Goal: Task Accomplishment & Management: Use online tool/utility

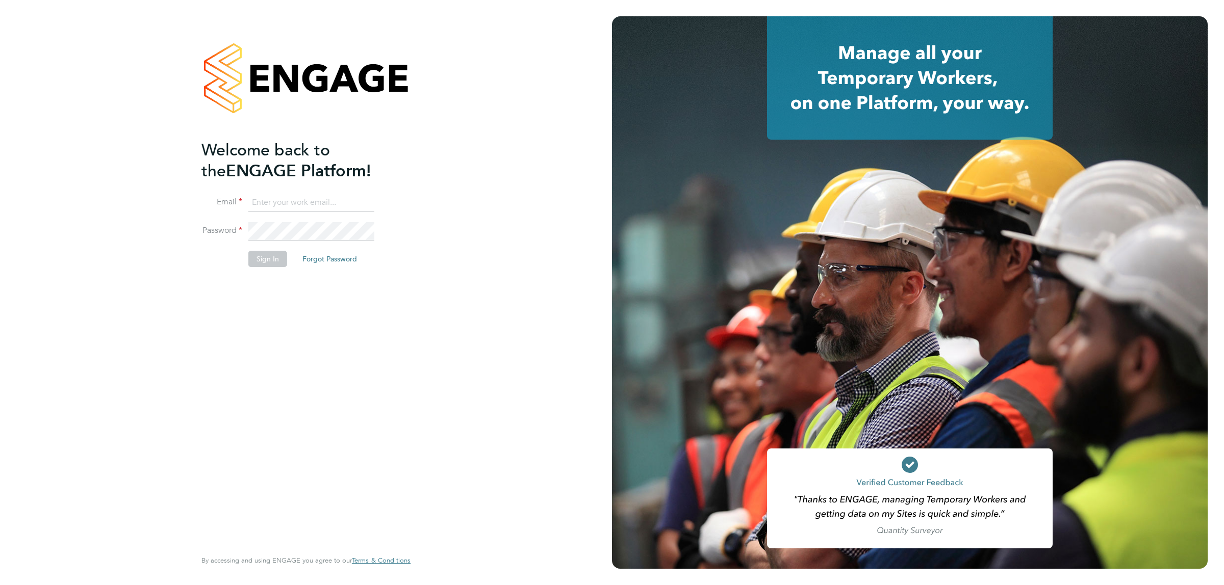
type input "jalaezihe@fr-group.co.uk"
click at [261, 261] on button "Sign In" at bounding box center [267, 259] width 39 height 16
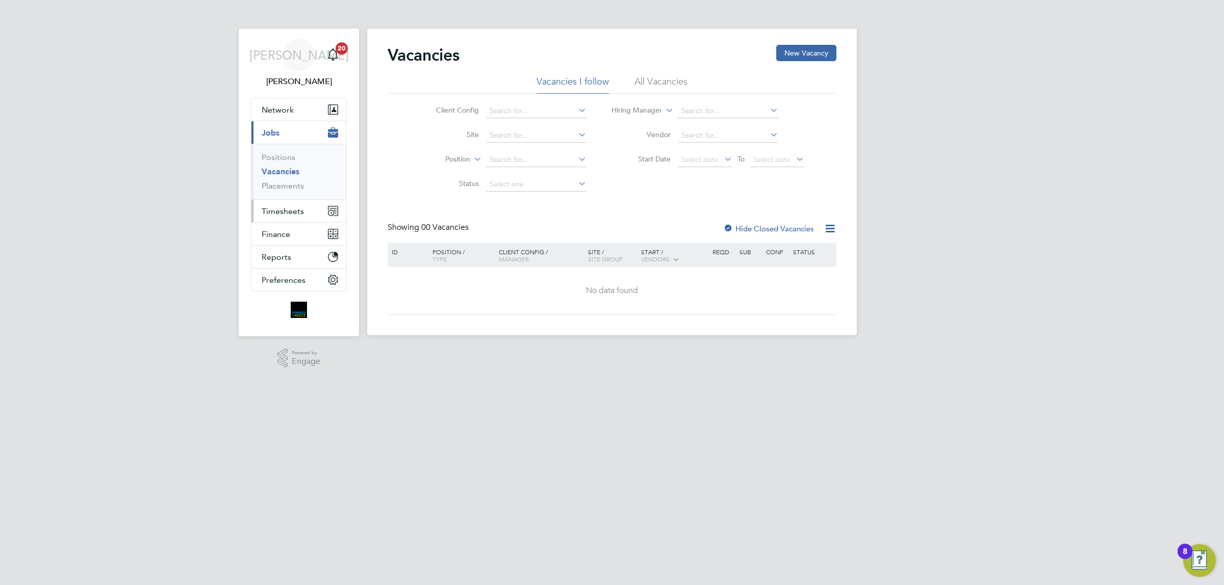
click at [310, 207] on button "Timesheets" at bounding box center [298, 211] width 95 height 22
click at [287, 205] on button "Timesheets" at bounding box center [298, 211] width 95 height 22
click at [286, 184] on link "Timesheets" at bounding box center [283, 180] width 42 height 10
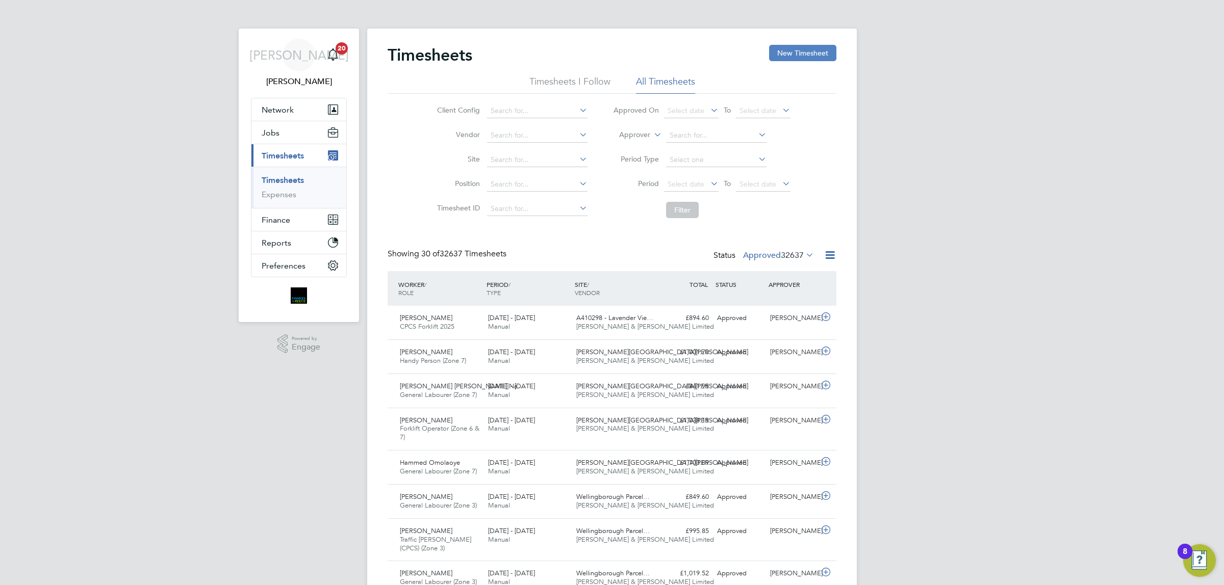
click at [788, 57] on button "New Timesheet" at bounding box center [802, 53] width 67 height 16
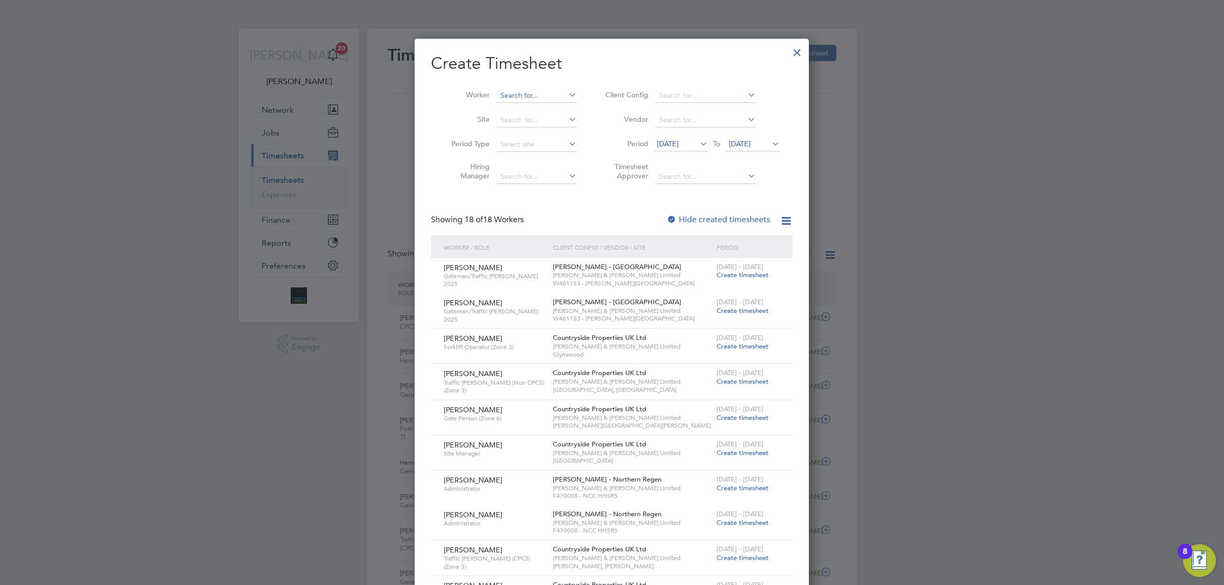
click at [510, 98] on input at bounding box center [537, 96] width 80 height 14
click at [534, 110] on li "[PERSON_NAME] ence" at bounding box center [544, 110] width 96 height 14
type input "[PERSON_NAME]"
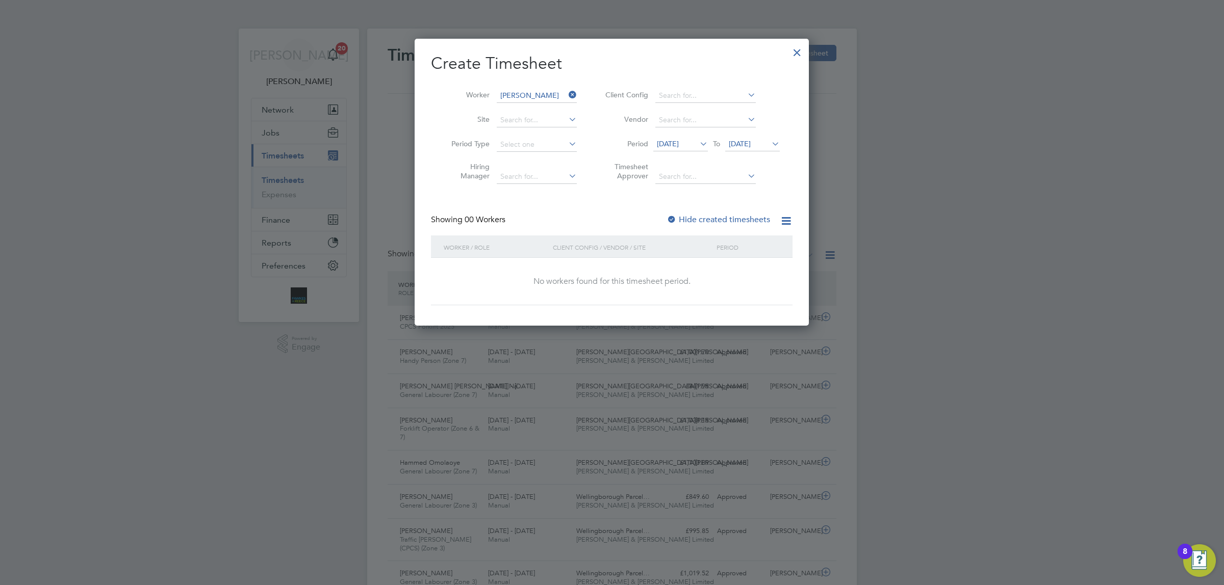
click at [751, 141] on span "[DATE]" at bounding box center [740, 143] width 22 height 9
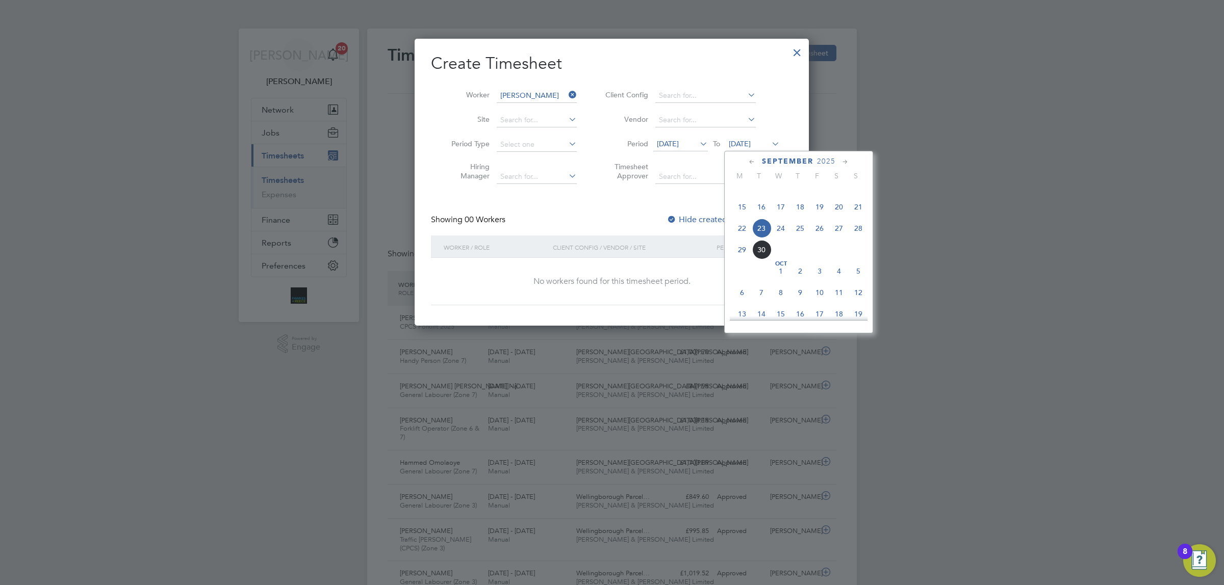
click at [855, 238] on span "28" at bounding box center [858, 228] width 19 height 19
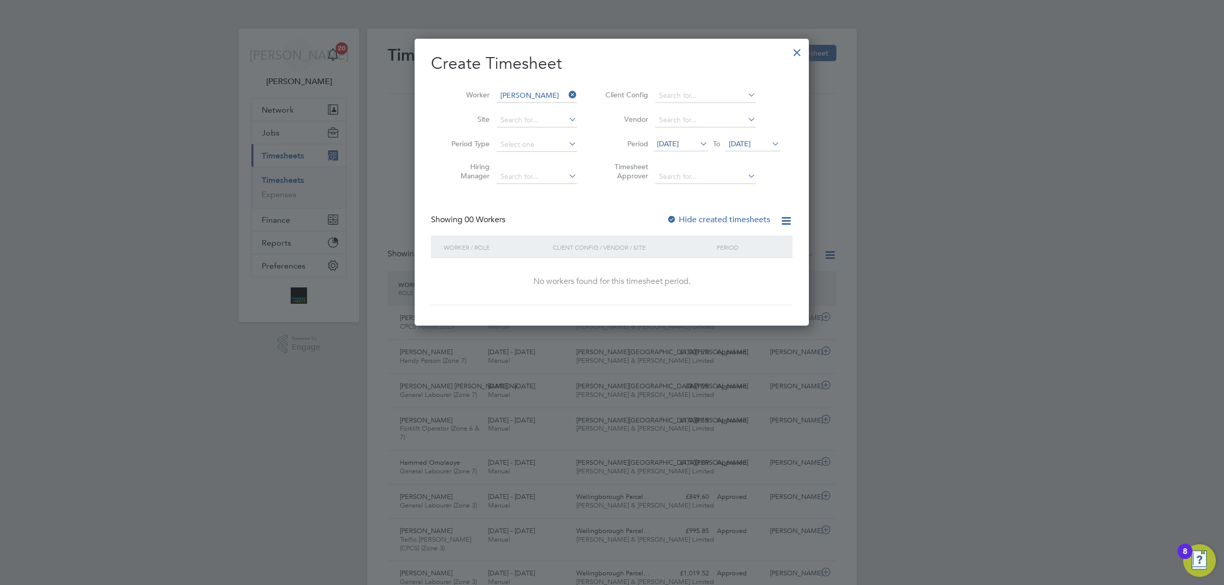
click at [706, 216] on label "Hide created timesheets" at bounding box center [719, 220] width 104 height 10
click at [679, 142] on span "[DATE]" at bounding box center [668, 143] width 22 height 9
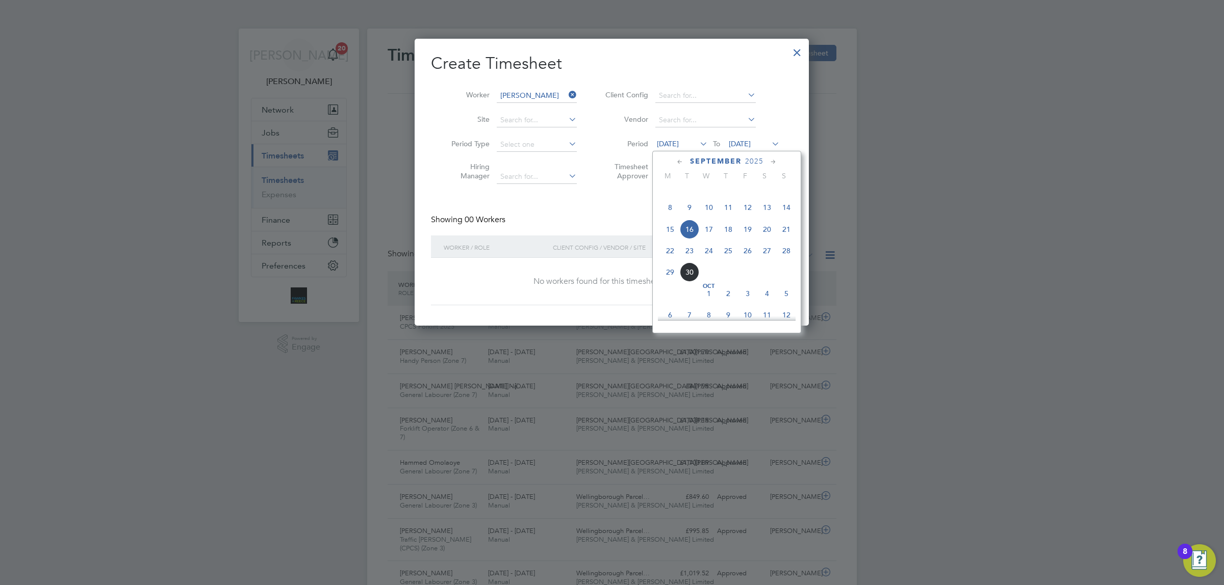
click at [660, 239] on span "15" at bounding box center [669, 229] width 19 height 19
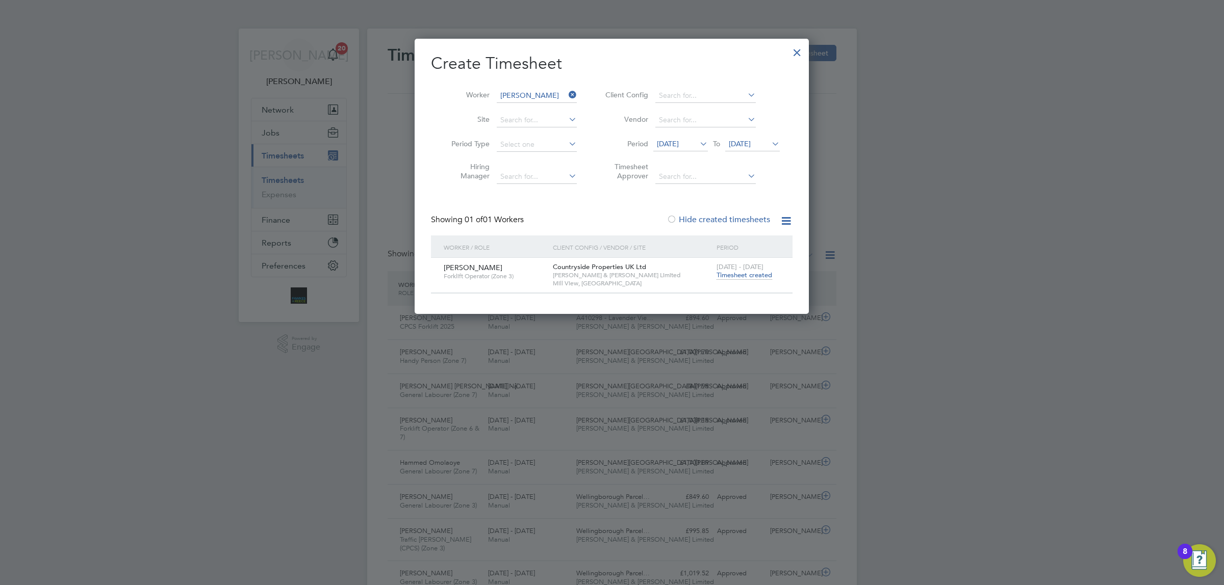
click at [748, 276] on span "Timesheet created" at bounding box center [745, 275] width 56 height 9
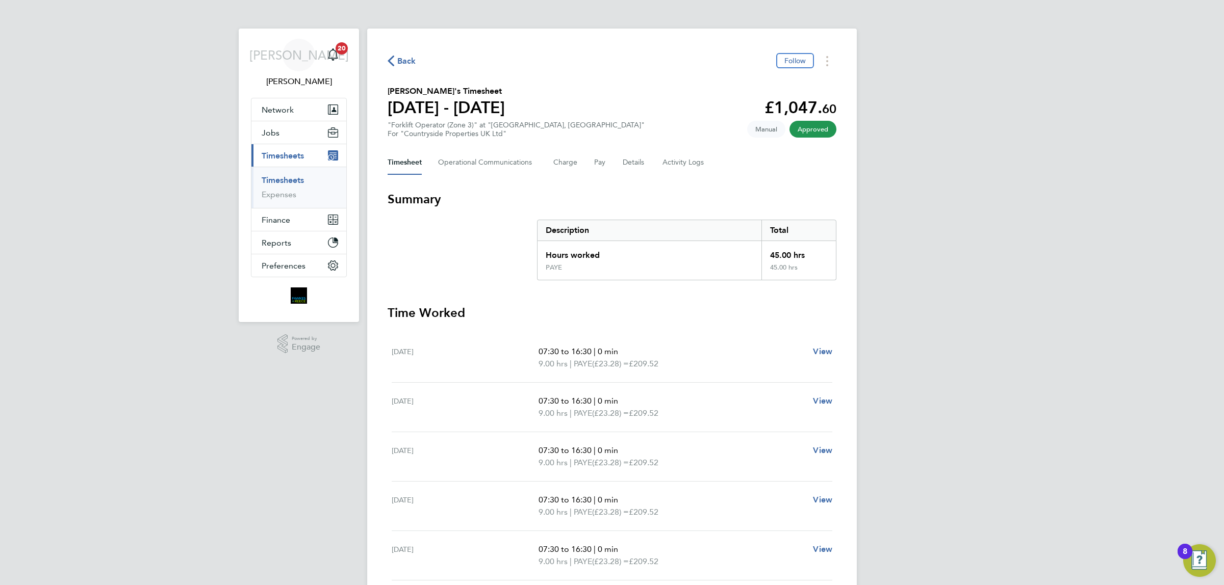
click at [409, 57] on span "Back" at bounding box center [406, 61] width 19 height 12
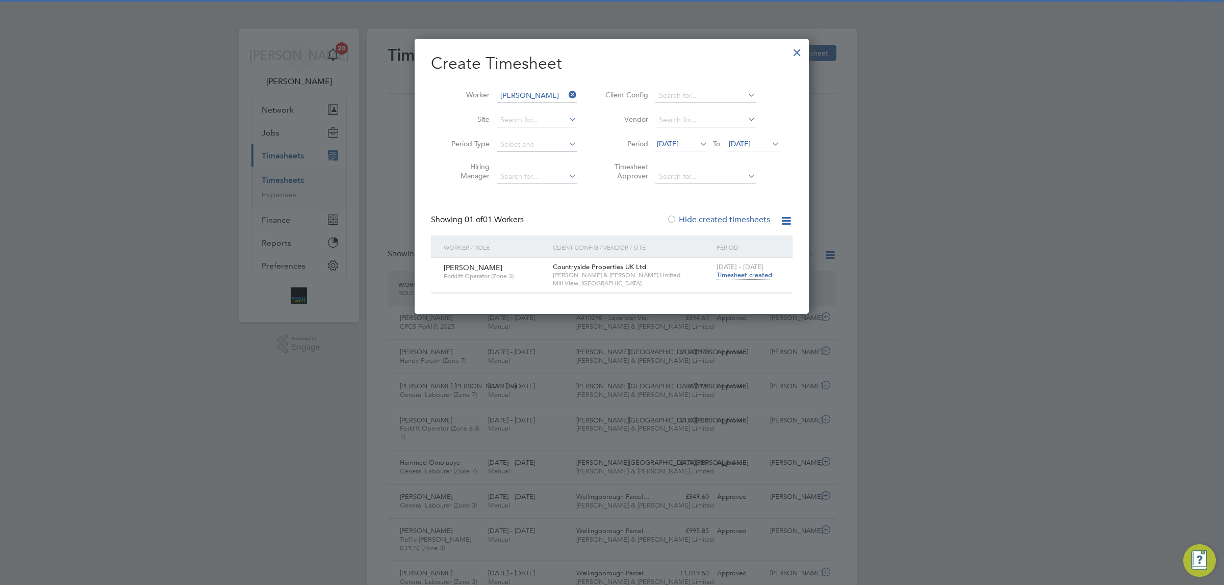
scroll to position [25, 88]
click at [526, 93] on input at bounding box center [537, 96] width 80 height 14
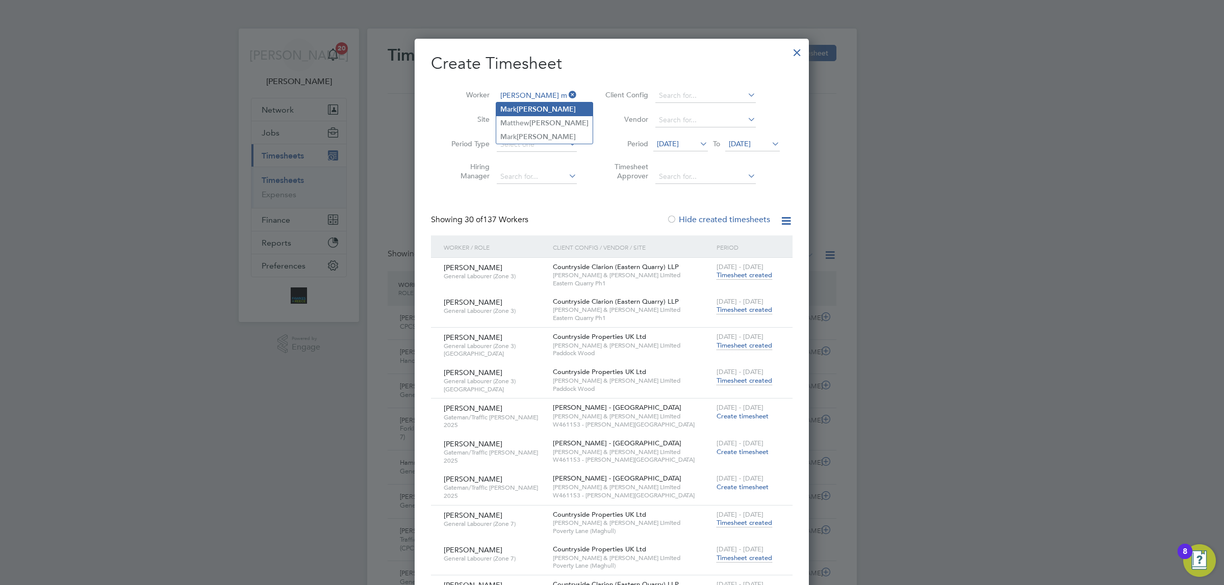
click at [536, 107] on b "[PERSON_NAME]" at bounding box center [546, 109] width 59 height 9
type input "[PERSON_NAME]"
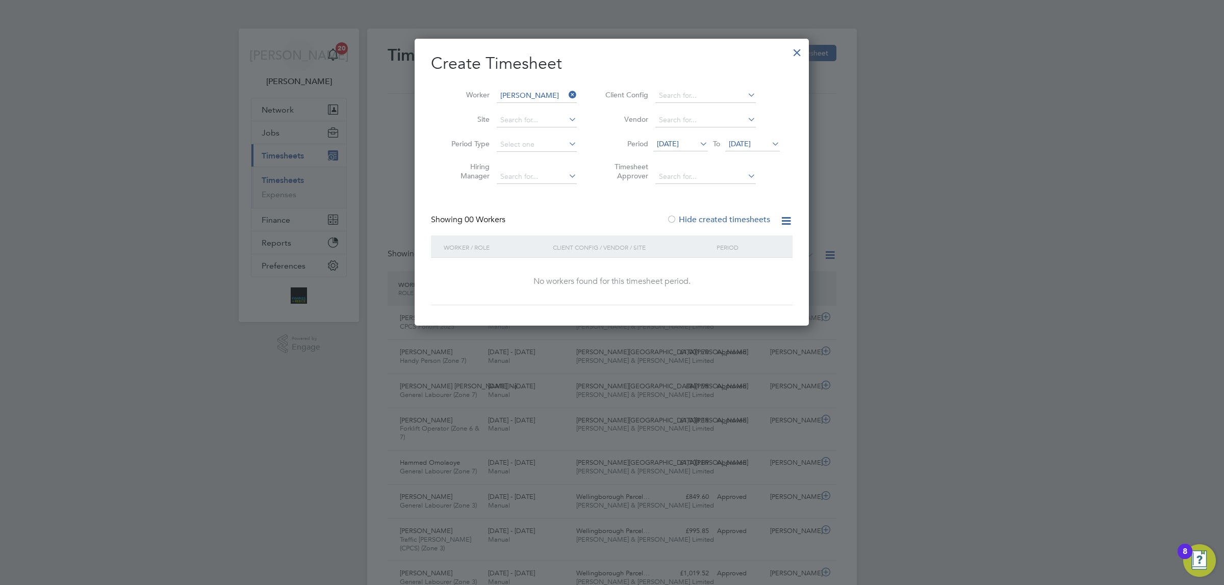
click at [751, 146] on span "[DATE]" at bounding box center [740, 143] width 22 height 9
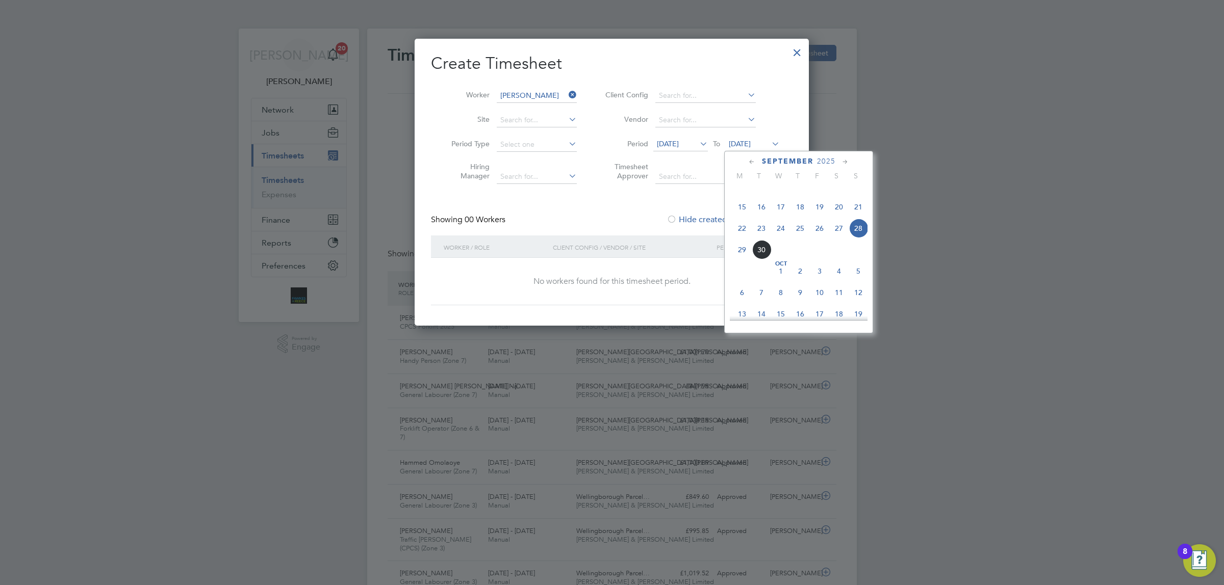
click at [868, 242] on div "[DATE] M T W T F S S [DATE] 2 3 4 5 6 7 8 9 10 11 12 13 14 15 16 17 18 19 20 21…" at bounding box center [798, 242] width 149 height 183
click at [863, 238] on span "28" at bounding box center [858, 228] width 19 height 19
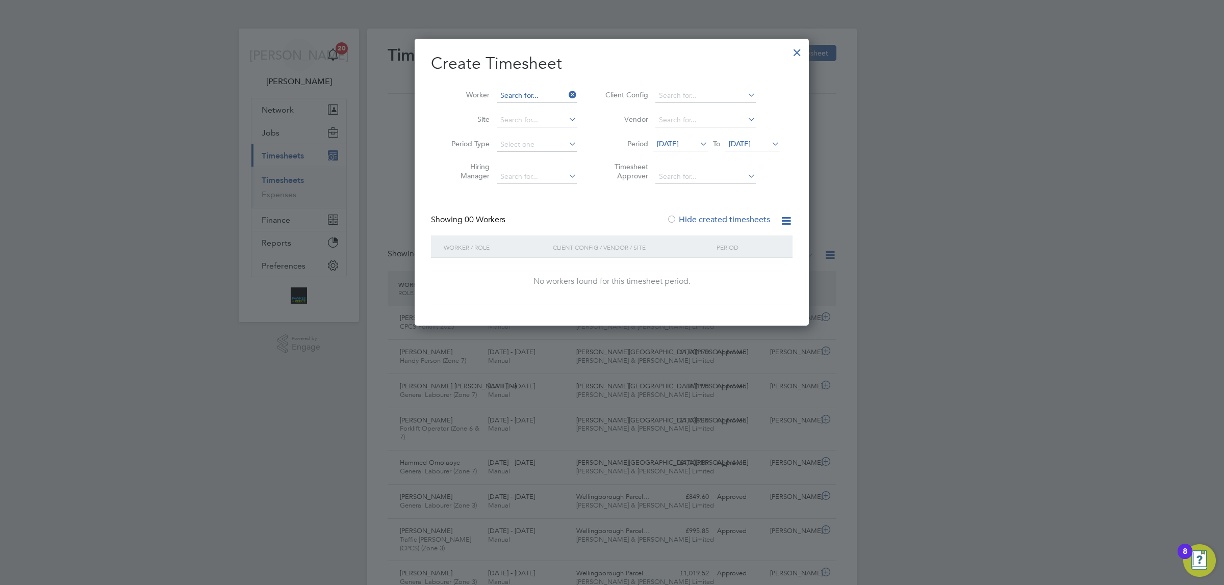
click at [531, 90] on input at bounding box center [537, 96] width 80 height 14
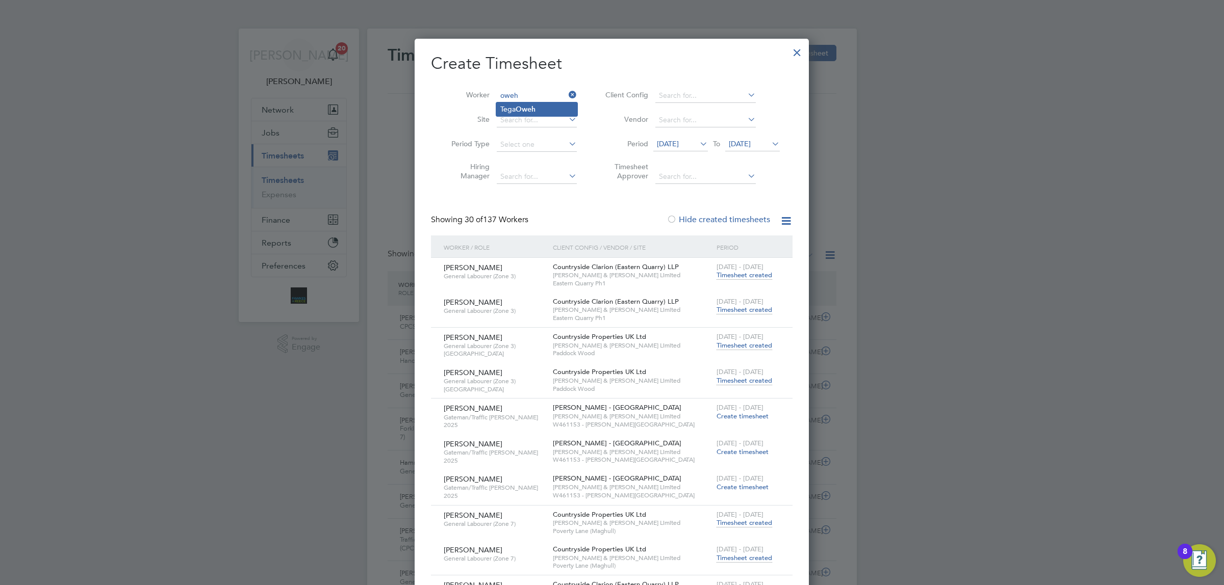
click at [526, 106] on b "Oweh" at bounding box center [526, 109] width 20 height 9
type input "[PERSON_NAME]"
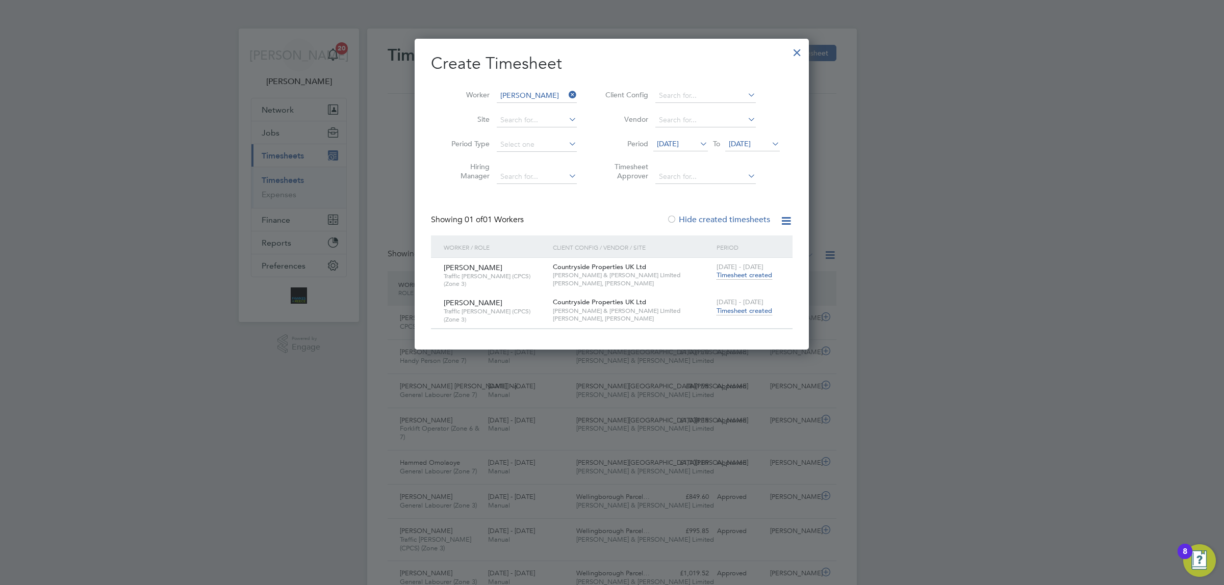
click at [740, 307] on span "Timesheet created" at bounding box center [745, 311] width 56 height 9
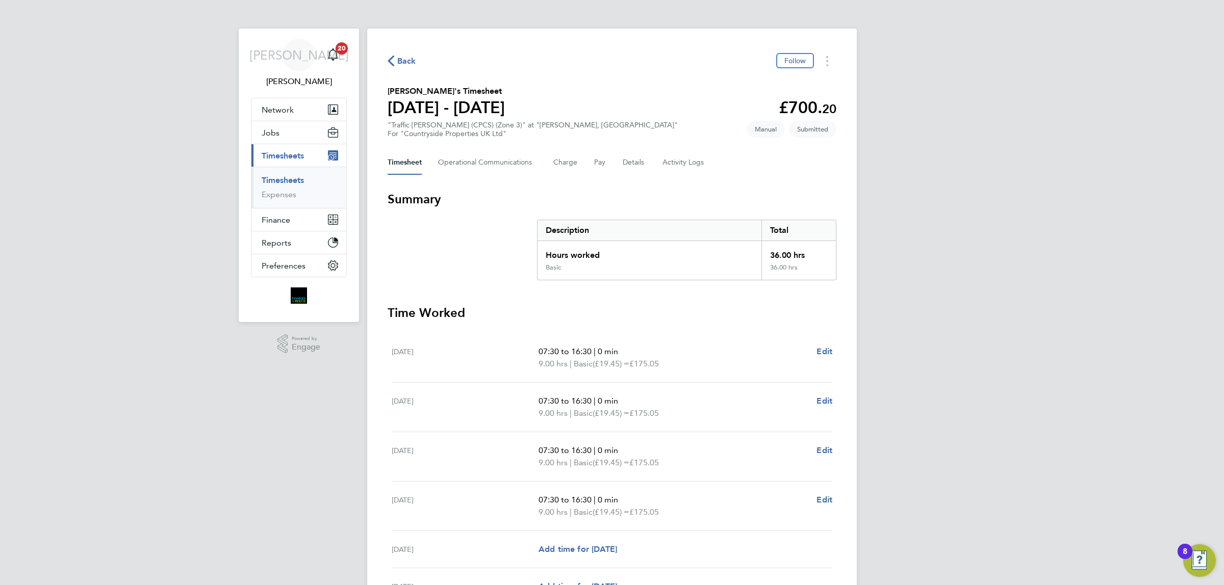
click at [393, 52] on div "Back Follow [PERSON_NAME]'s Timesheet [DATE] - [DATE] £700. 20 "Traffic [PERSON…" at bounding box center [612, 373] width 490 height 688
click at [403, 62] on span "Back" at bounding box center [406, 61] width 19 height 12
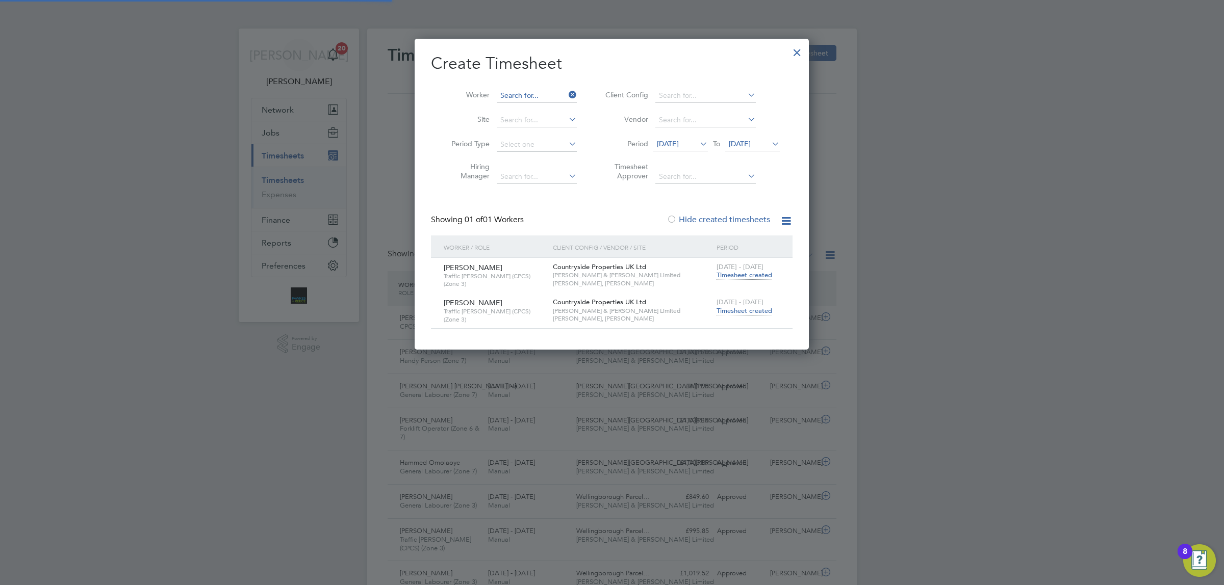
click at [532, 95] on input at bounding box center [537, 96] width 80 height 14
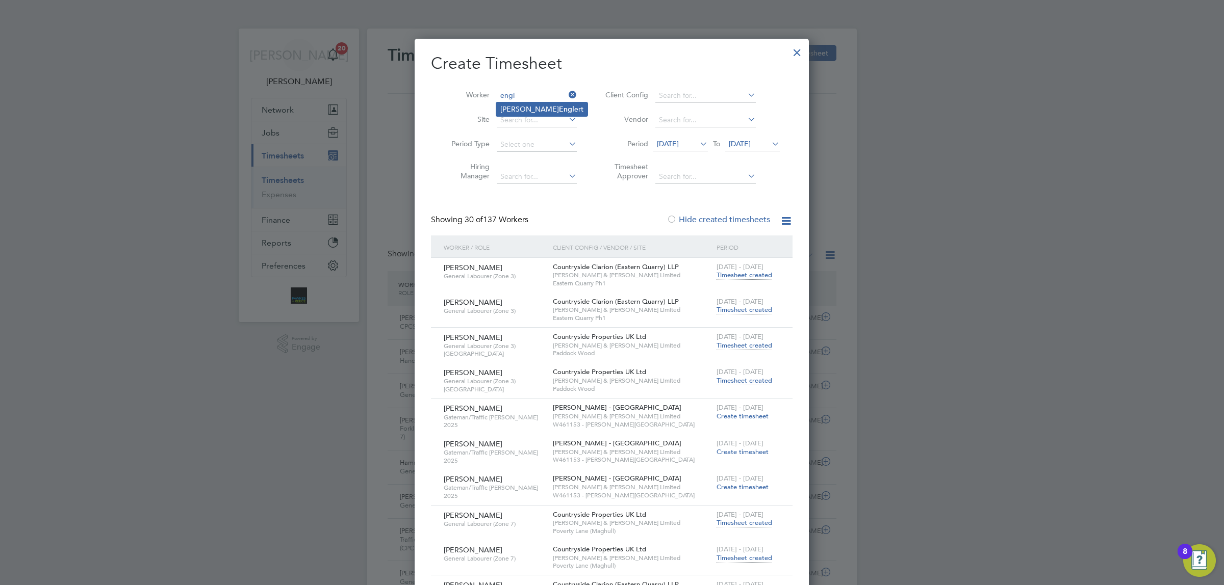
click at [546, 111] on li "[PERSON_NAME] ert" at bounding box center [541, 110] width 91 height 14
type input "[PERSON_NAME]"
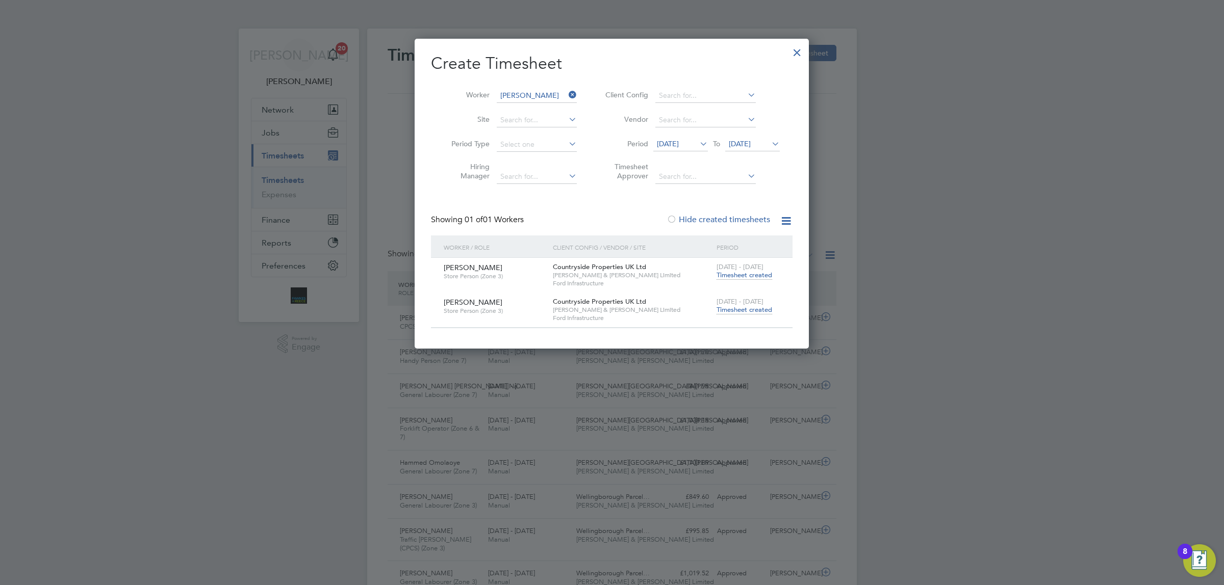
click at [730, 312] on span "Timesheet created" at bounding box center [745, 309] width 56 height 9
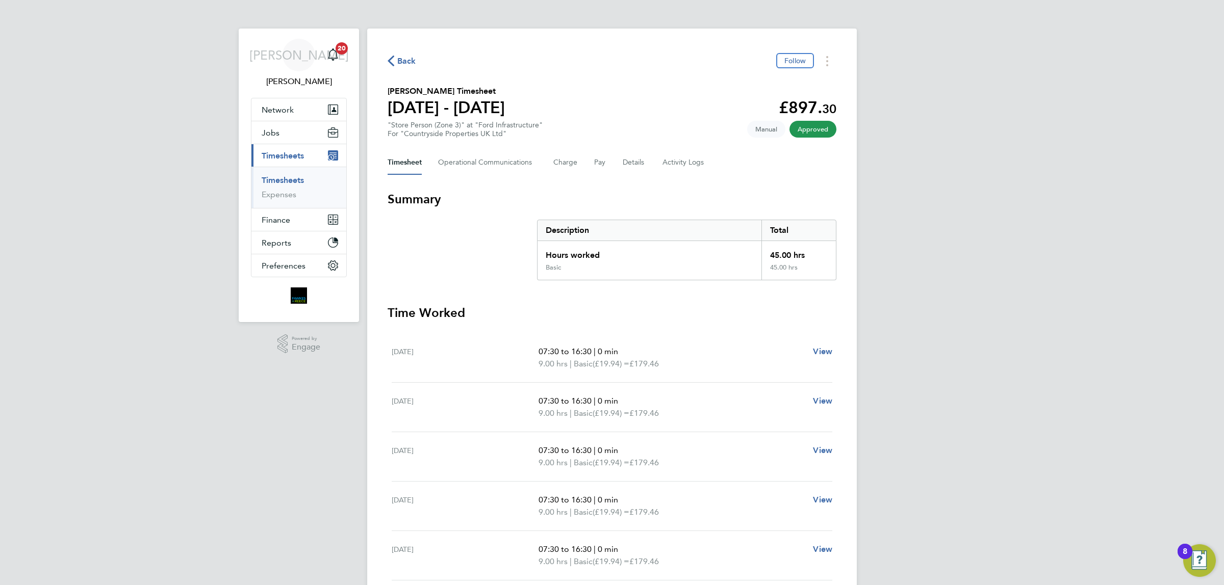
click at [396, 63] on span "Back" at bounding box center [402, 61] width 29 height 10
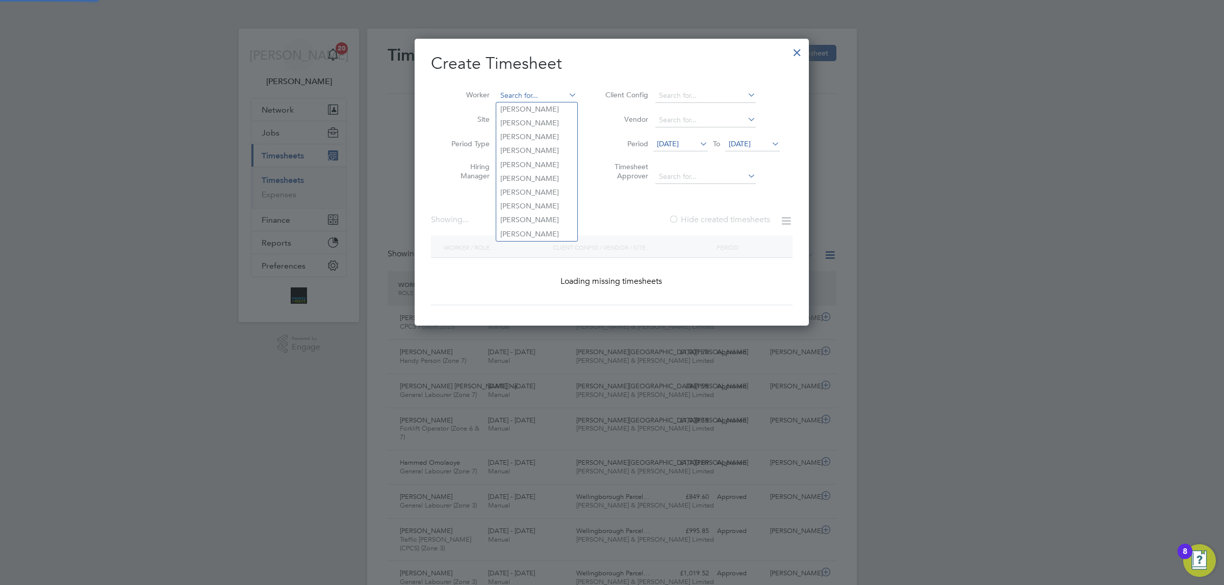
click at [542, 93] on input at bounding box center [537, 96] width 80 height 14
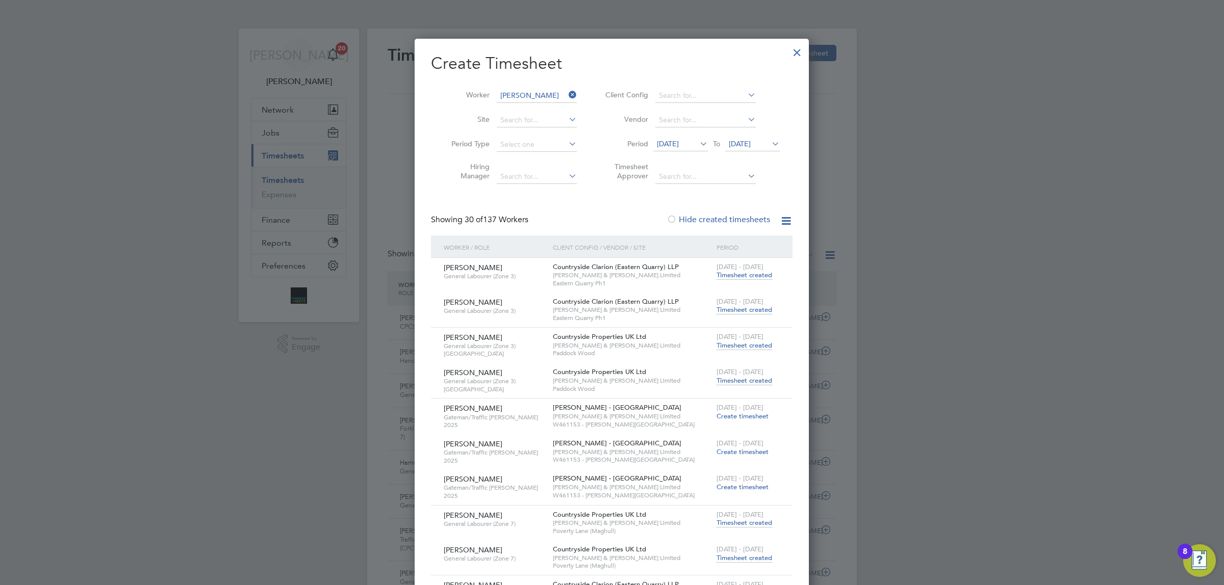
click at [536, 106] on li "[PERSON_NAME] ell" at bounding box center [545, 110] width 98 height 14
type input "[PERSON_NAME]"
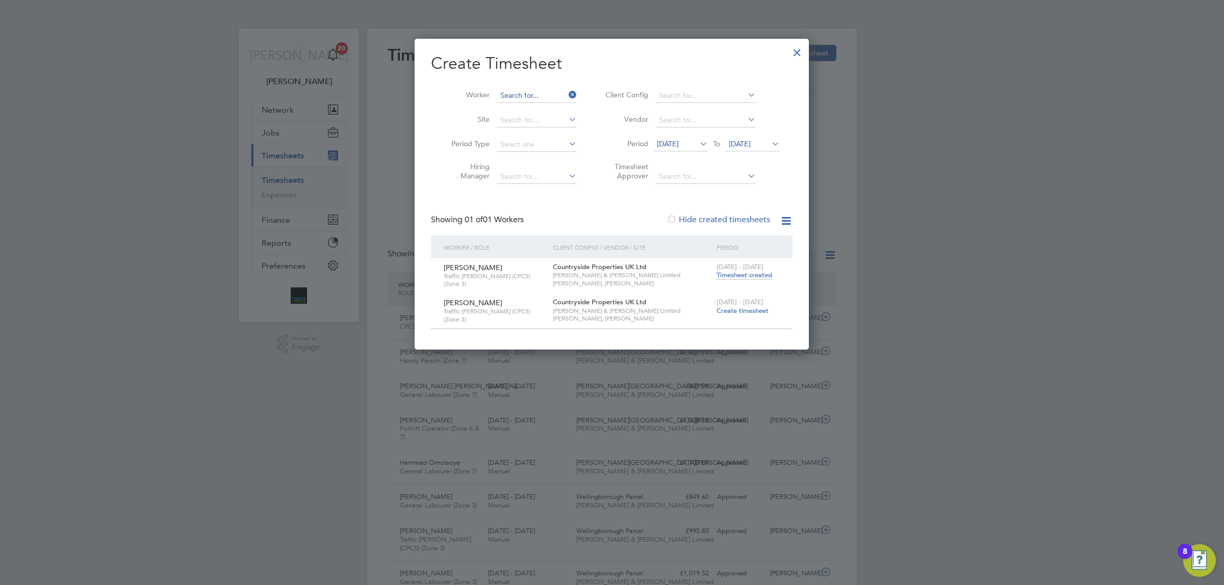
click at [535, 94] on input at bounding box center [537, 96] width 80 height 14
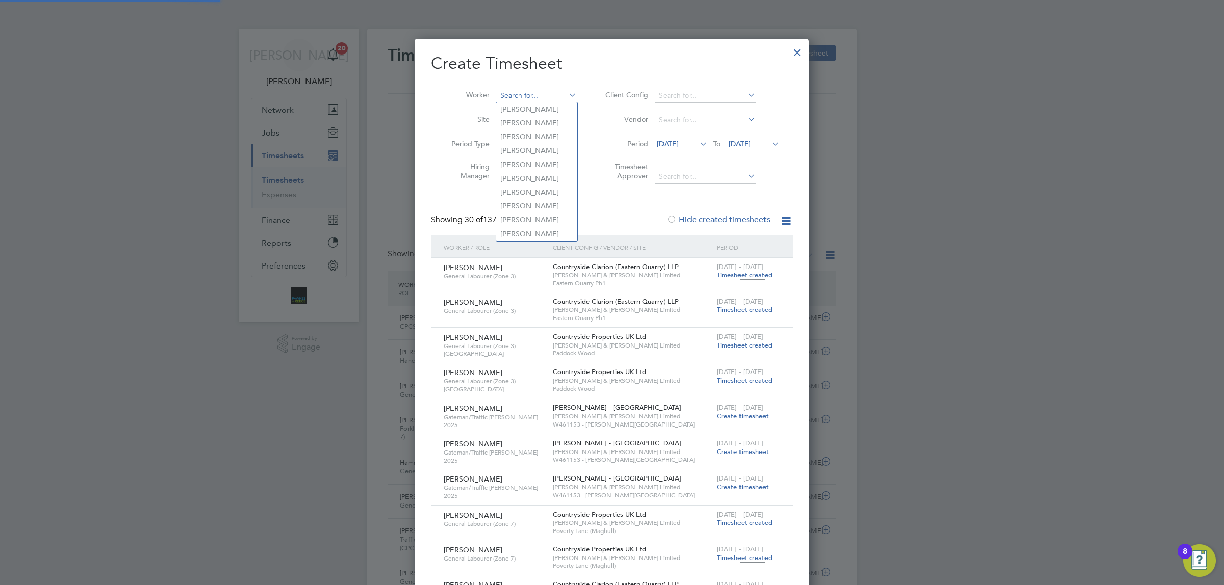
type input "e"
click at [536, 105] on li "[PERSON_NAME] hitor" at bounding box center [544, 110] width 97 height 14
type input "[PERSON_NAME]"
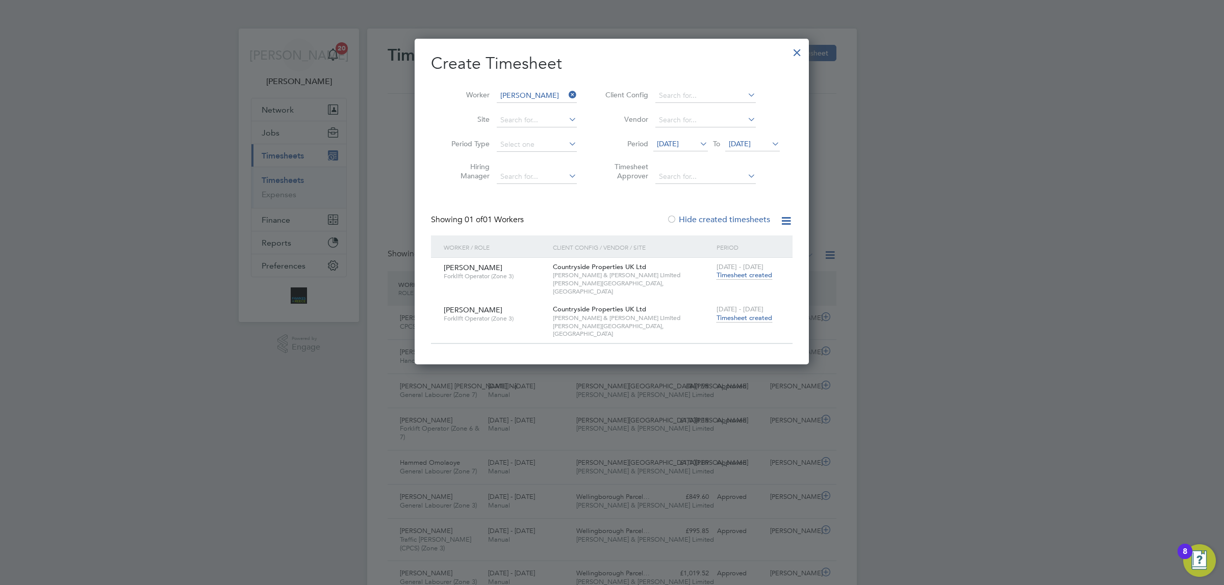
click at [749, 314] on span "Timesheet created" at bounding box center [745, 318] width 56 height 9
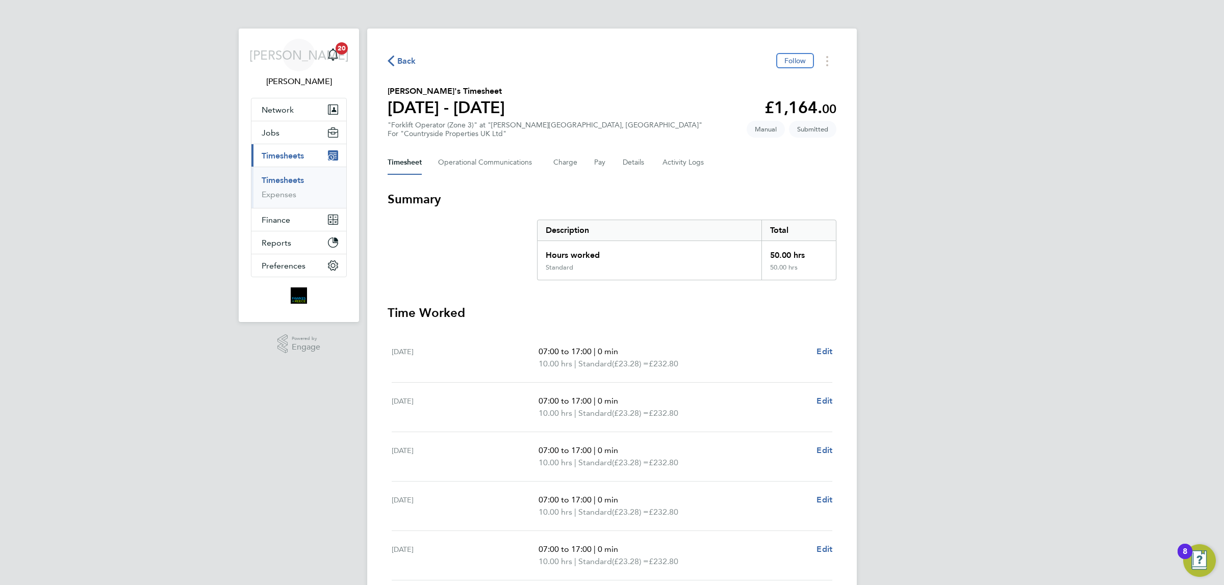
click at [408, 58] on span "Back" at bounding box center [406, 61] width 19 height 12
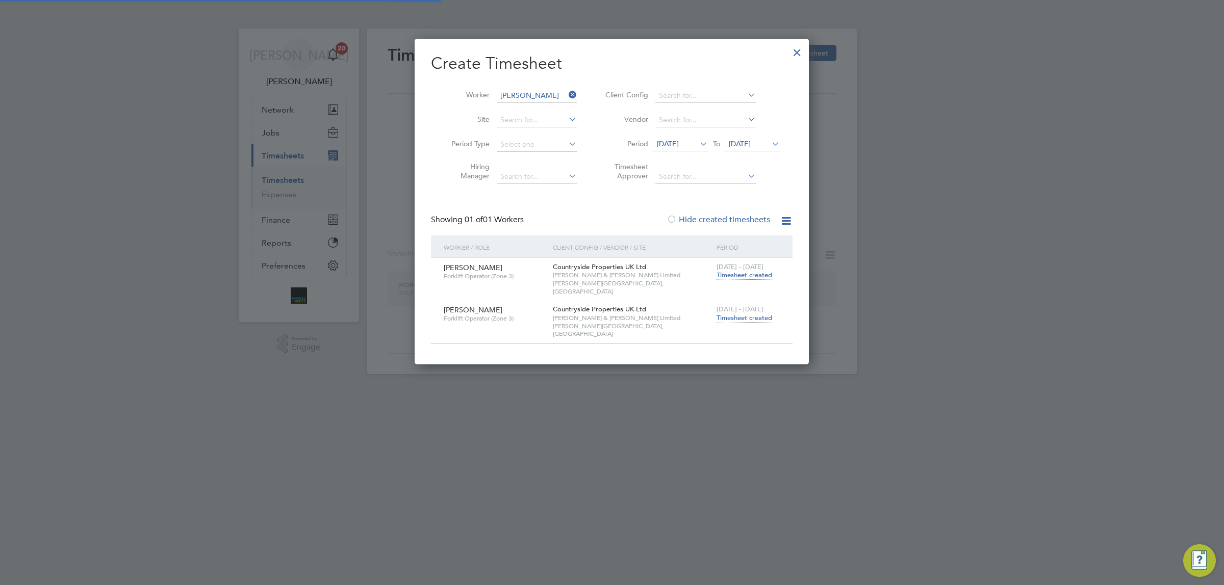
click at [516, 89] on input "[PERSON_NAME]" at bounding box center [537, 96] width 80 height 14
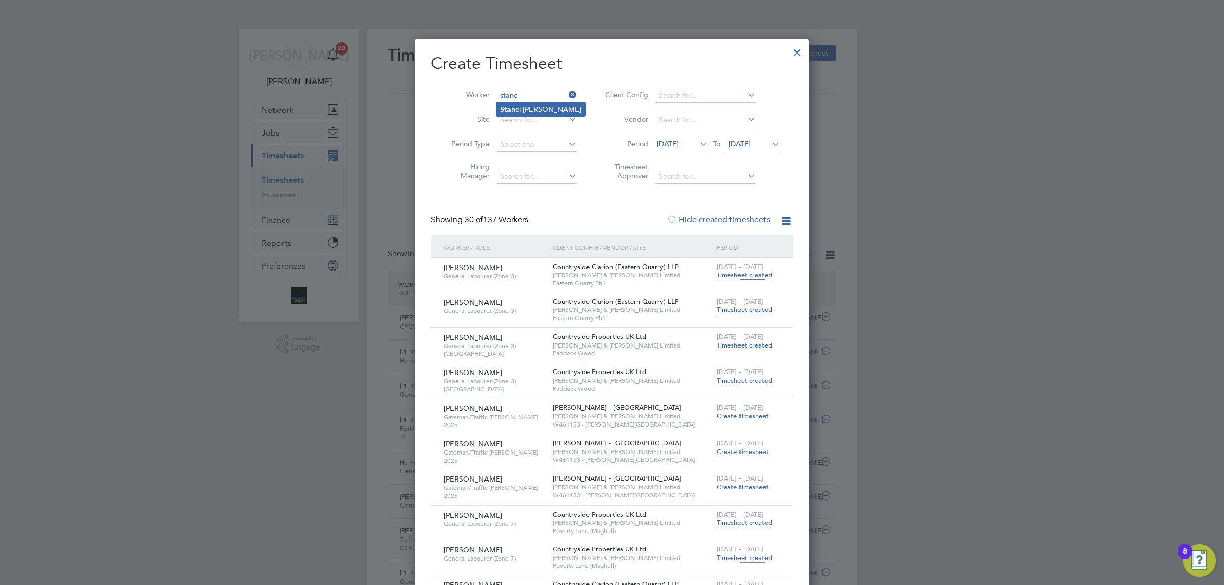
click at [526, 111] on li "Stane l [PERSON_NAME]" at bounding box center [540, 110] width 89 height 14
type input "[PERSON_NAME]"
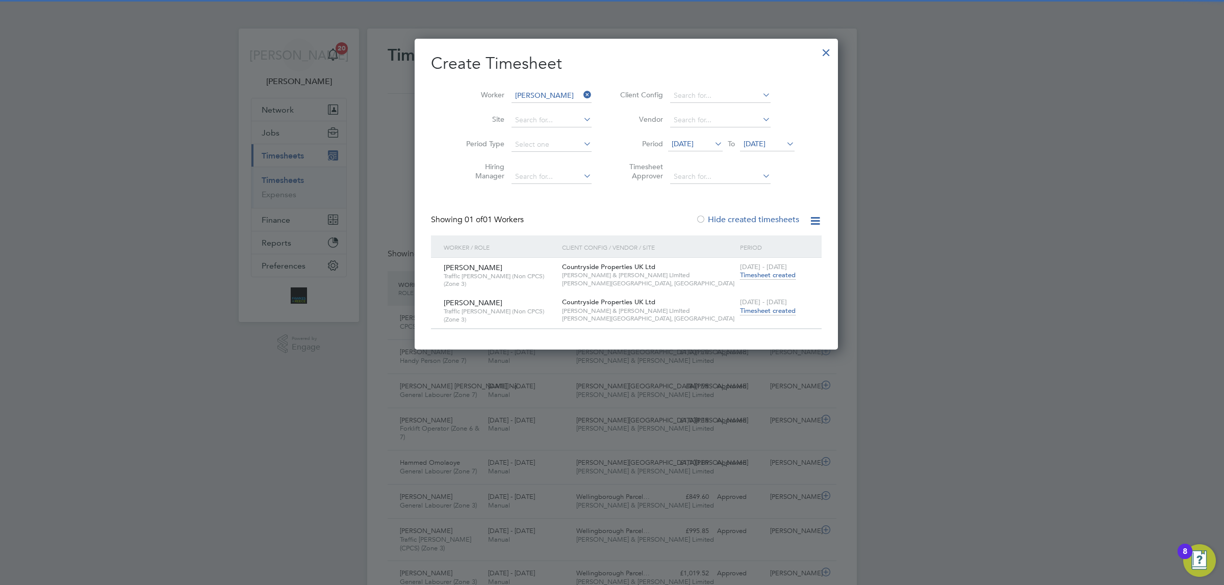
click at [740, 312] on span "Timesheet created" at bounding box center [768, 311] width 56 height 9
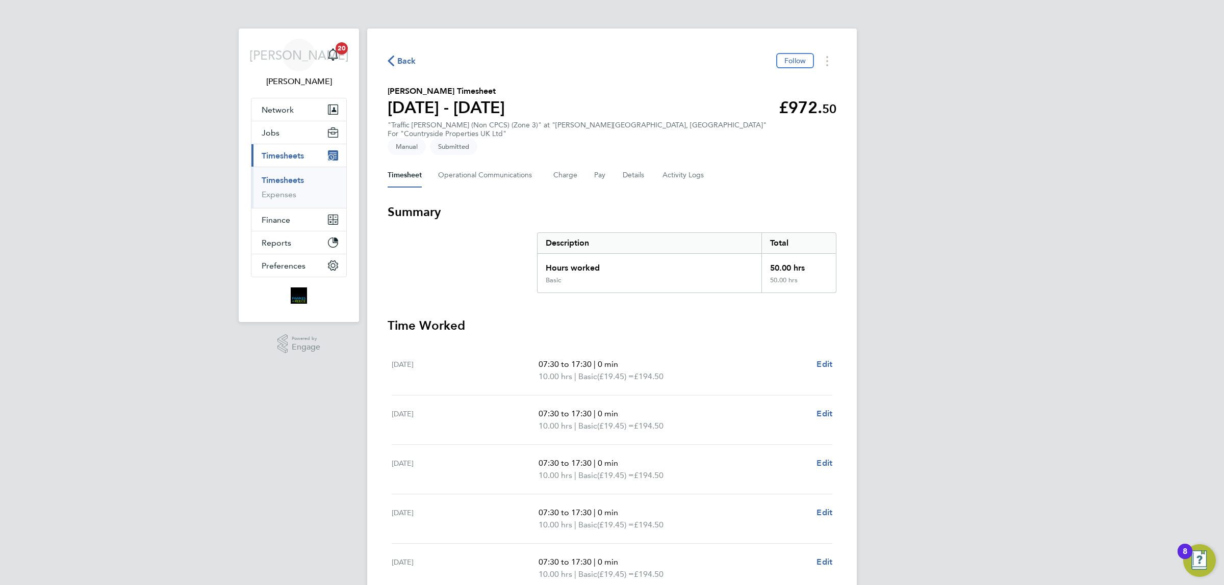
click at [401, 59] on span "Back" at bounding box center [406, 61] width 19 height 12
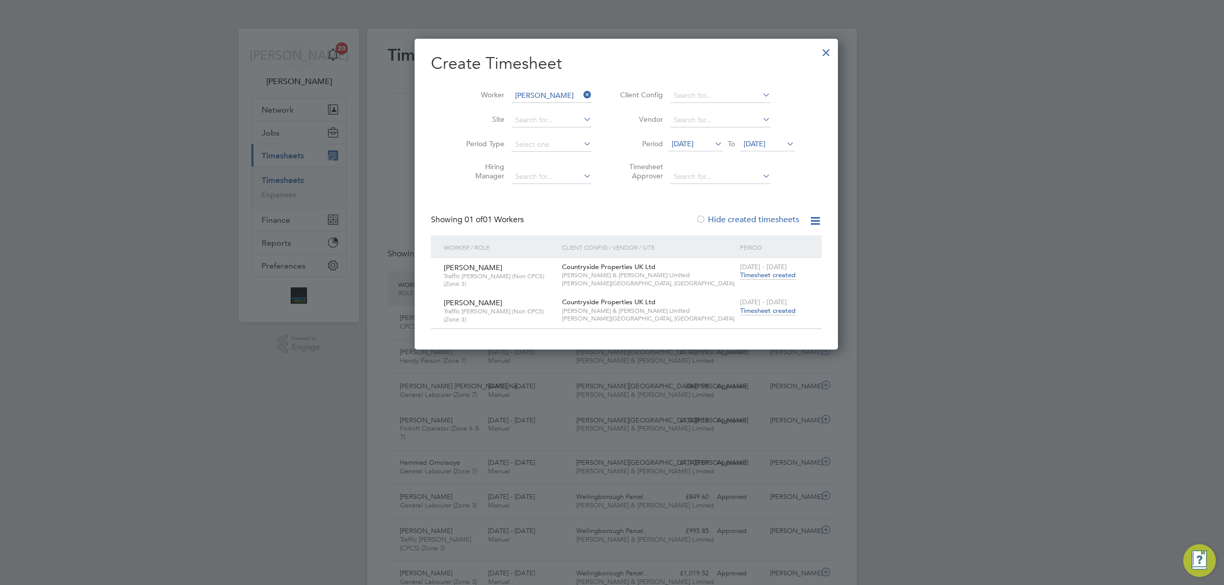
click at [581, 92] on icon at bounding box center [581, 95] width 0 height 14
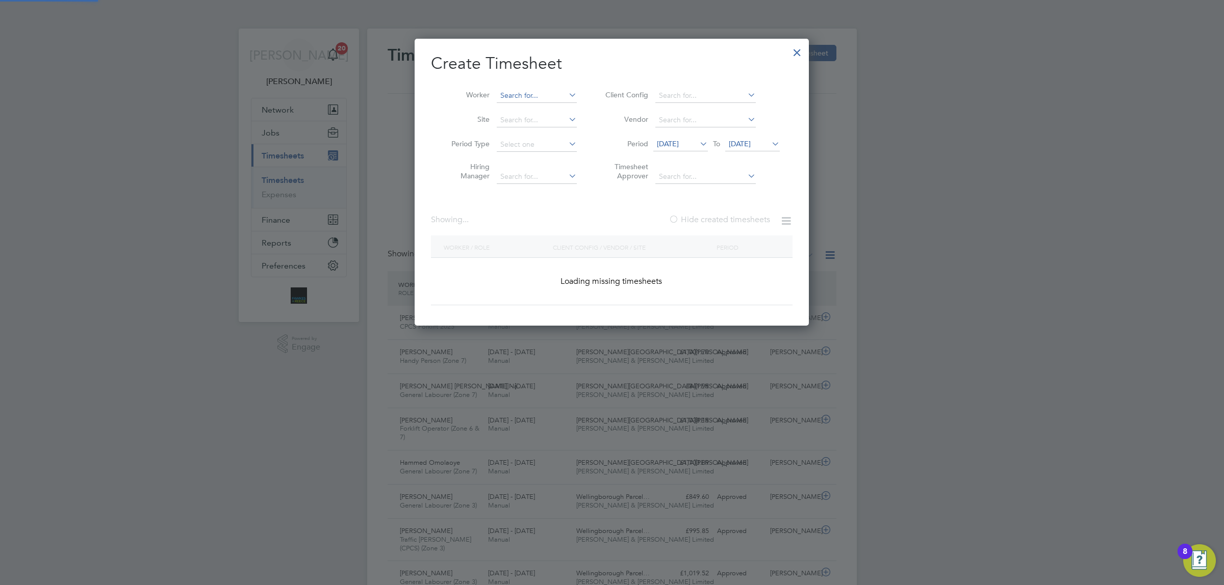
click at [506, 96] on input at bounding box center [537, 96] width 80 height 14
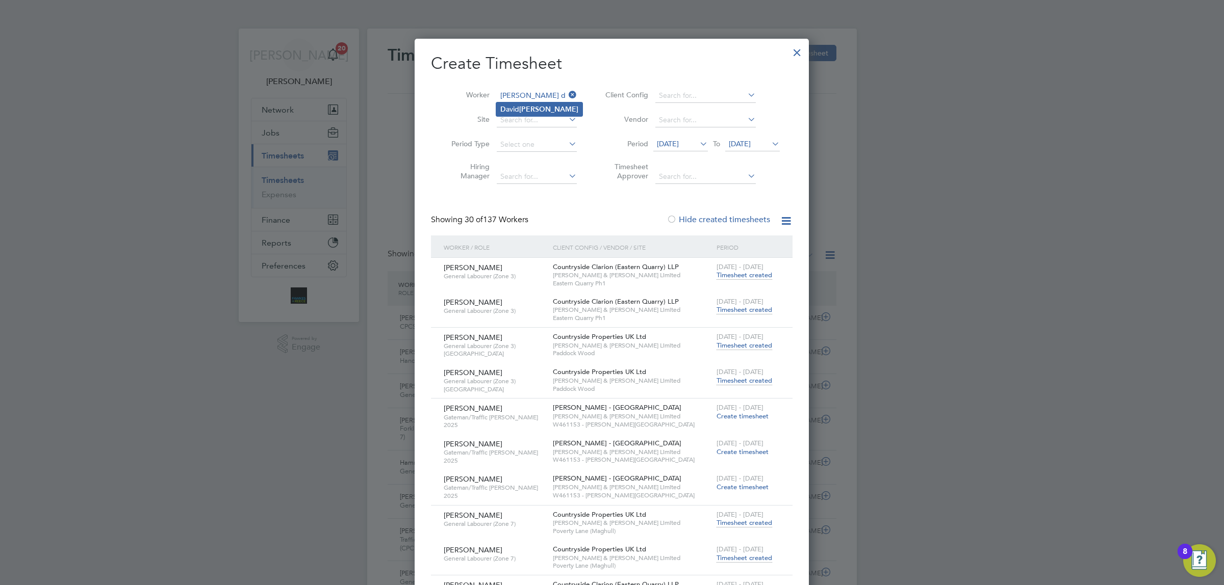
click at [549, 109] on li "D [PERSON_NAME]" at bounding box center [539, 110] width 86 height 14
type input "[PERSON_NAME]"
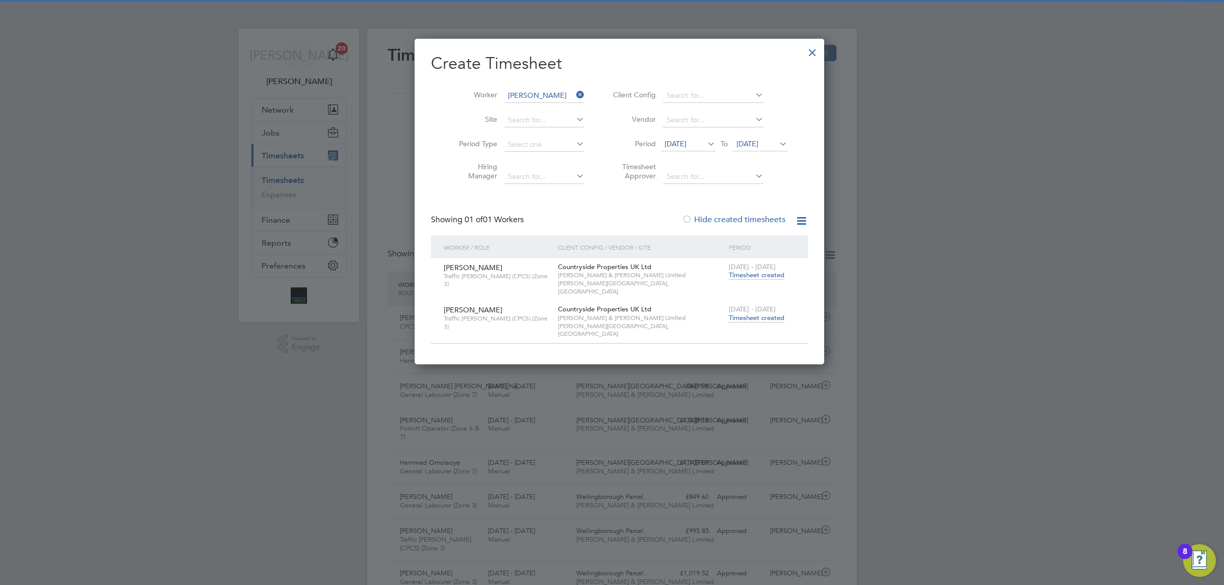
click at [761, 314] on span "Timesheet created" at bounding box center [757, 318] width 56 height 9
